Goal: Find specific page/section: Find specific page/section

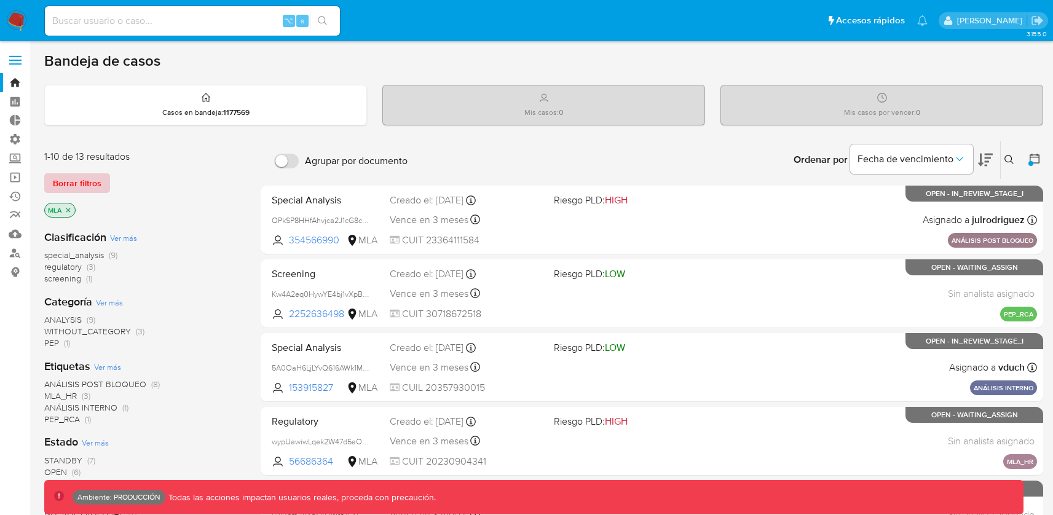
click at [82, 186] on span "Borrar filtros" at bounding box center [77, 183] width 49 height 17
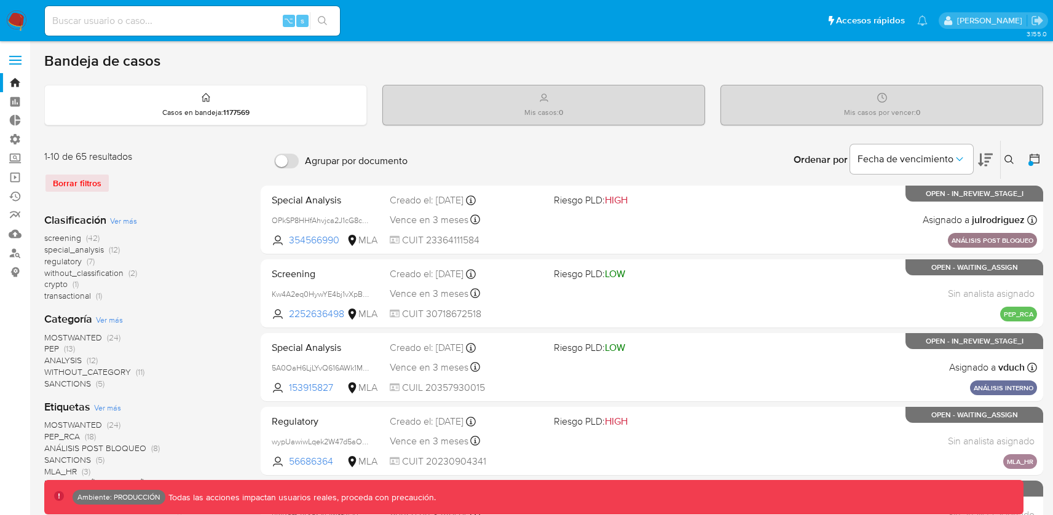
click at [20, 25] on img at bounding box center [16, 20] width 21 height 21
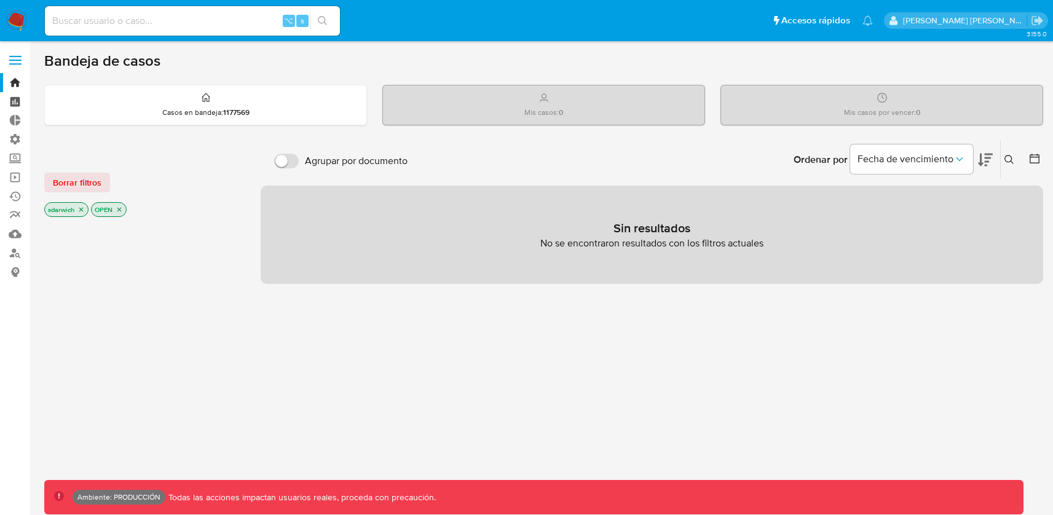
click at [16, 108] on link "Tablero" at bounding box center [73, 101] width 146 height 19
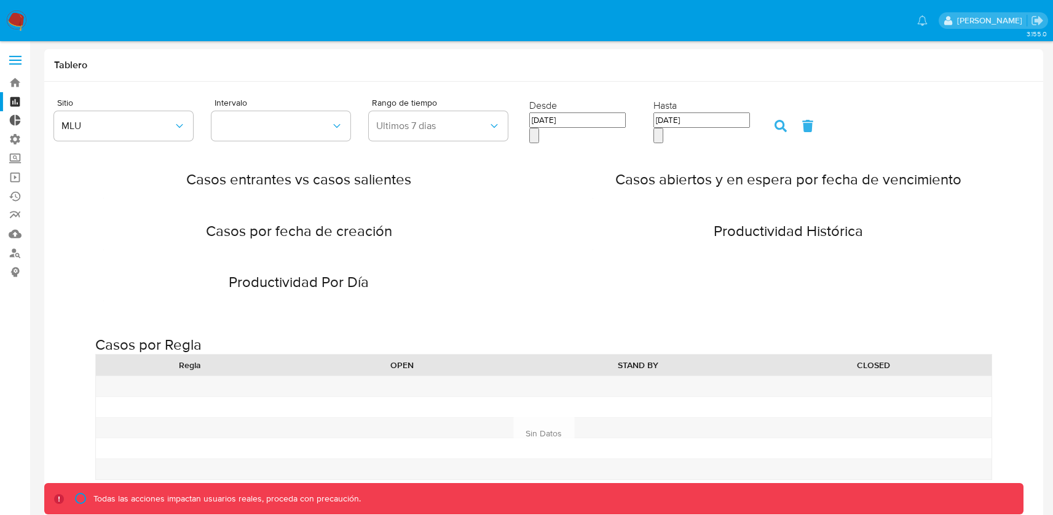
click at [17, 123] on link "Tablero Externo" at bounding box center [73, 120] width 146 height 19
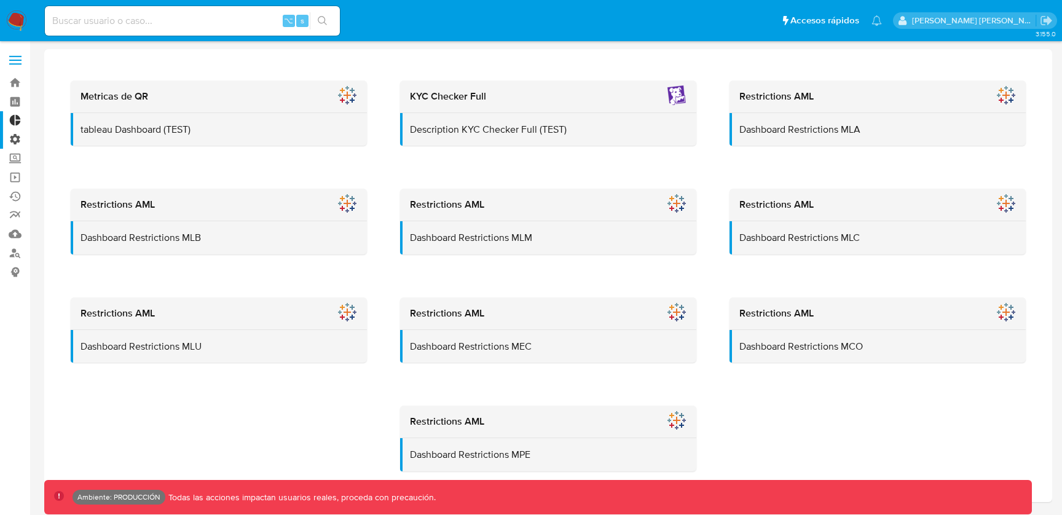
click at [19, 141] on label "Administración" at bounding box center [73, 139] width 146 height 19
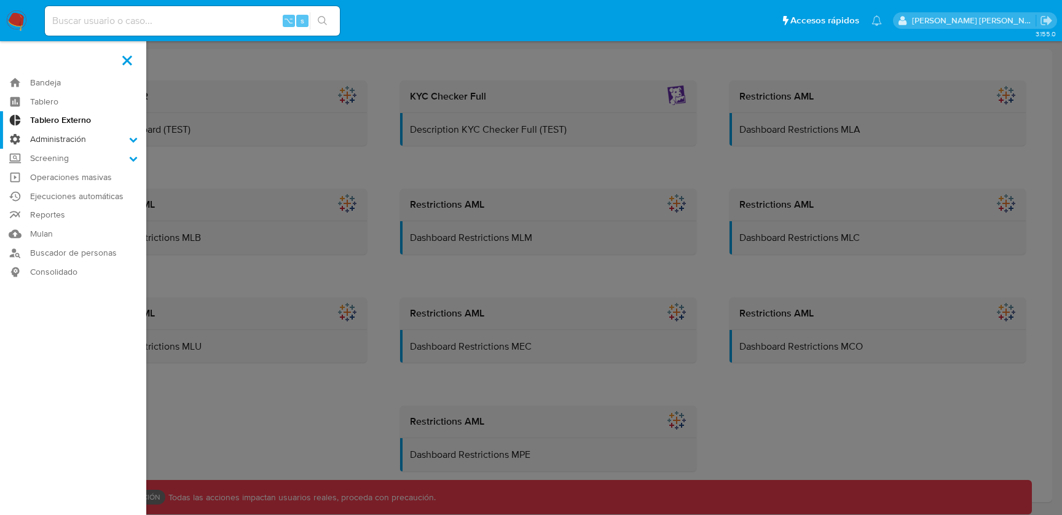
click at [0, 0] on input "Administración" at bounding box center [0, 0] width 0 height 0
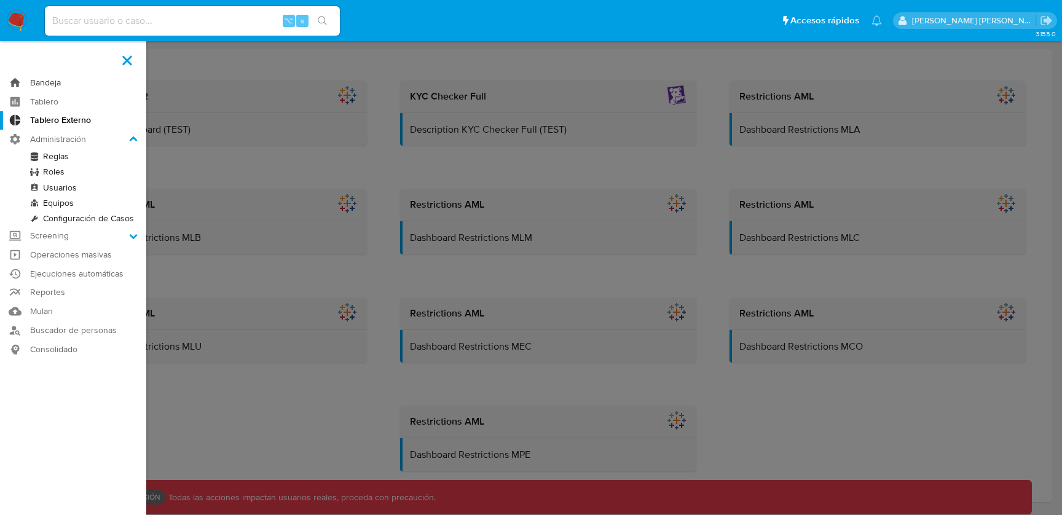
click at [70, 81] on link "Bandeja" at bounding box center [73, 82] width 146 height 19
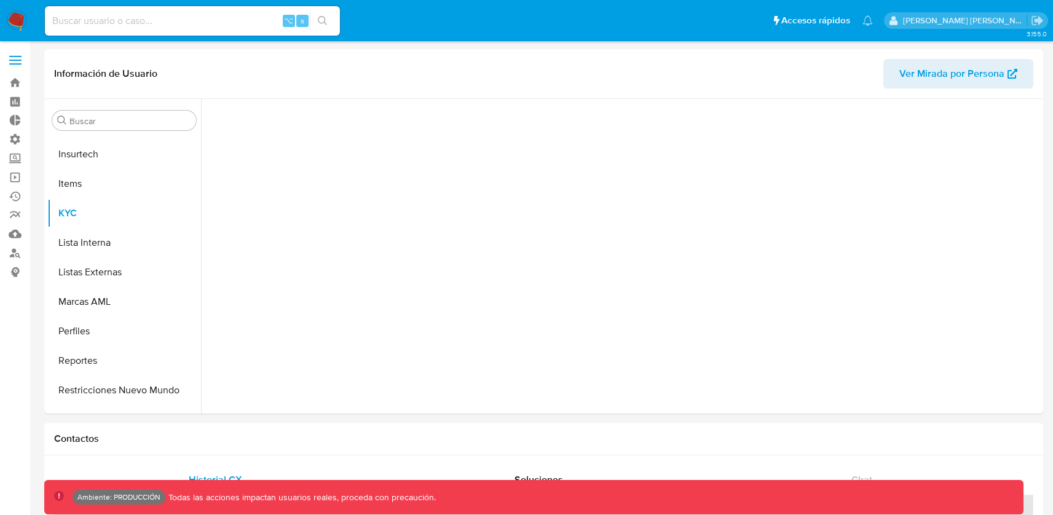
scroll to position [549, 0]
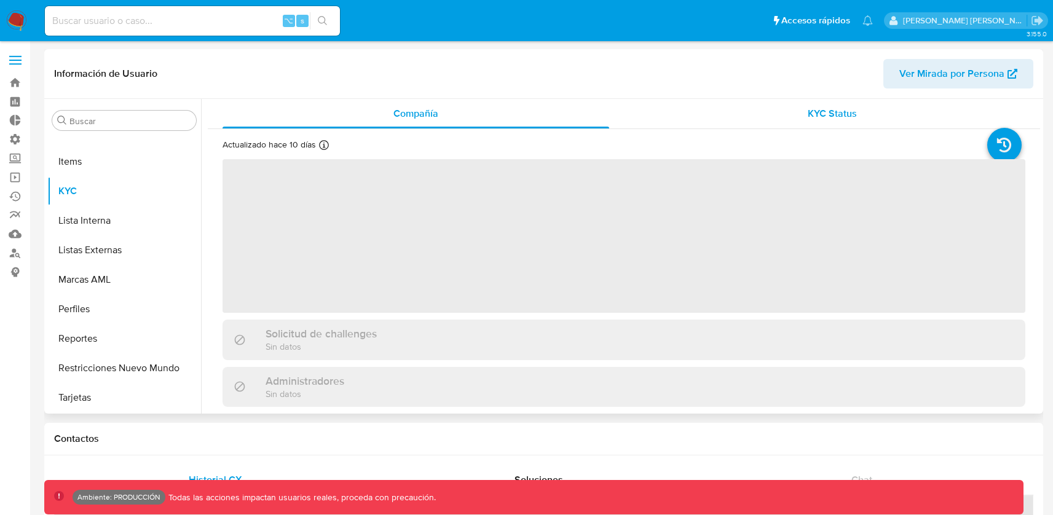
select select "10"
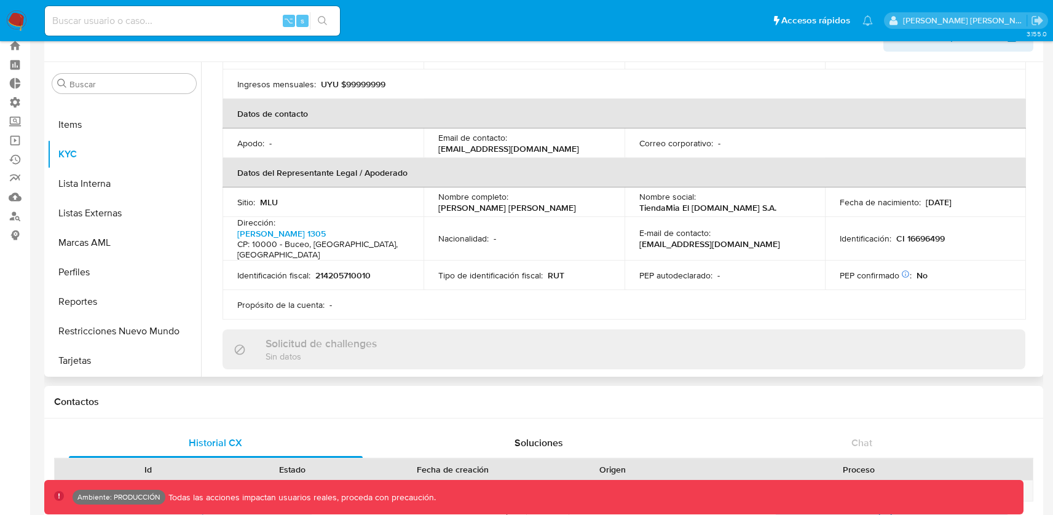
scroll to position [271, 0]
click at [82, 269] on button "Perfiles" at bounding box center [119, 271] width 144 height 29
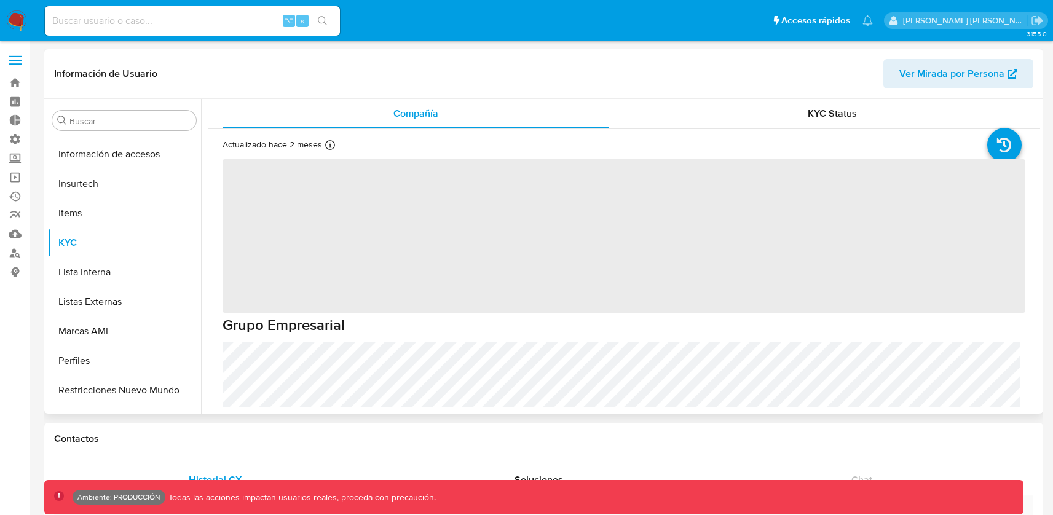
scroll to position [519, 0]
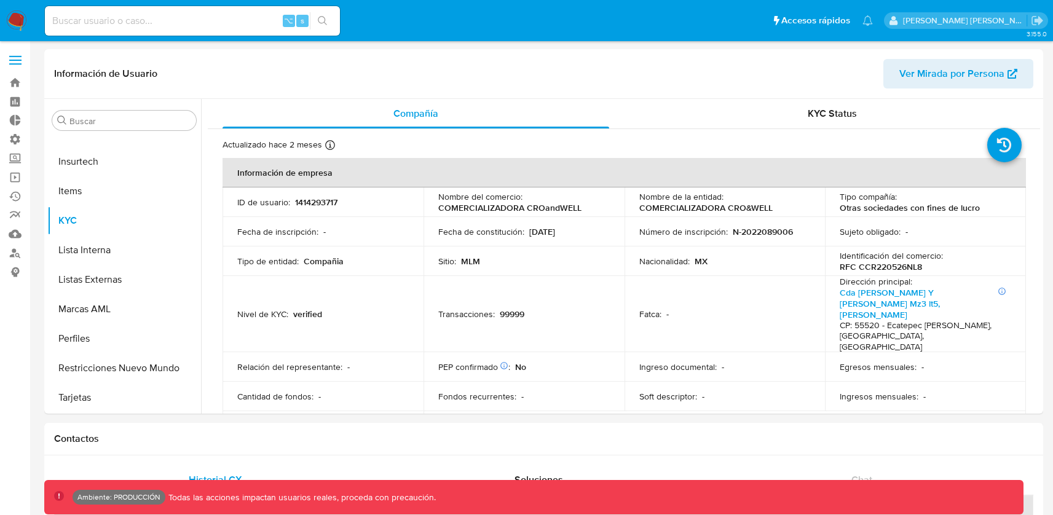
select select "10"
